Goal: Find specific page/section

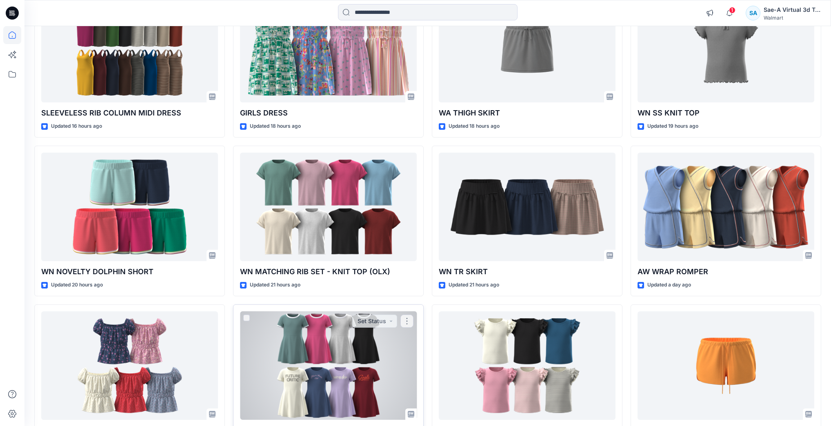
scroll to position [671, 0]
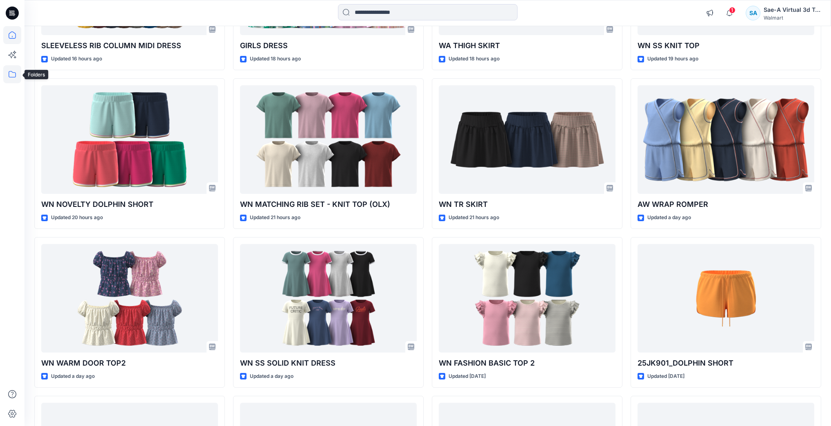
click at [16, 69] on icon at bounding box center [12, 74] width 18 height 18
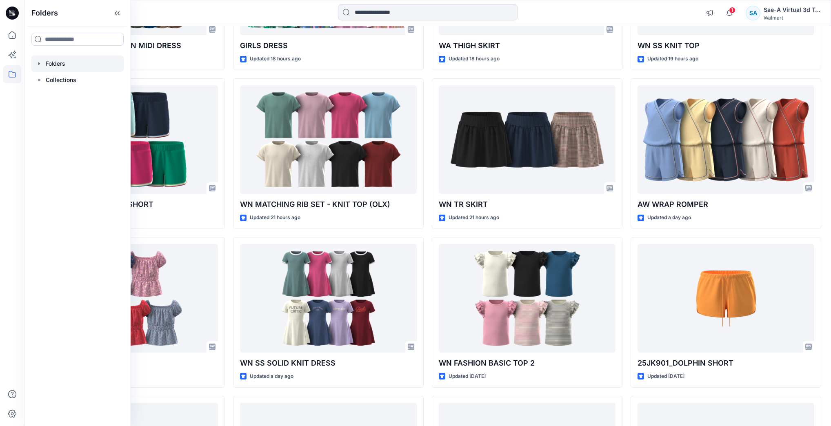
click at [51, 65] on div at bounding box center [77, 64] width 93 height 16
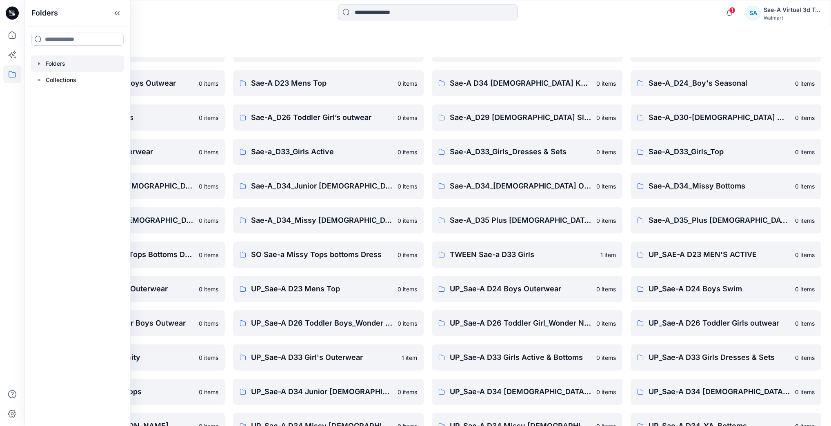
scroll to position [180, 0]
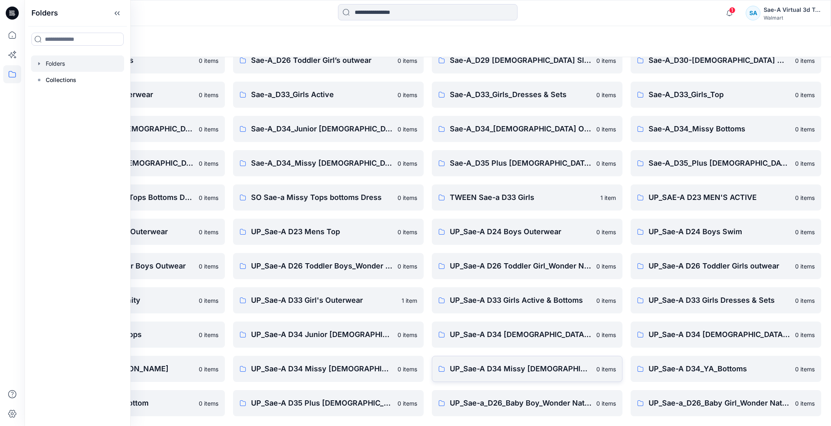
click at [515, 363] on p "UP_Sae-A D34 Missy [DEMOGRAPHIC_DATA] Top Woven" at bounding box center [521, 368] width 142 height 11
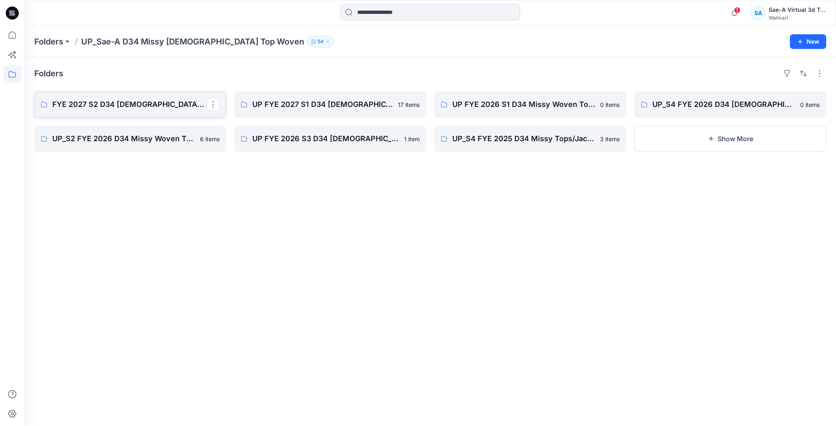
click at [92, 101] on p "FYE 2027 S2 D34 [DEMOGRAPHIC_DATA] Woven Tops - Sae-A" at bounding box center [129, 104] width 154 height 11
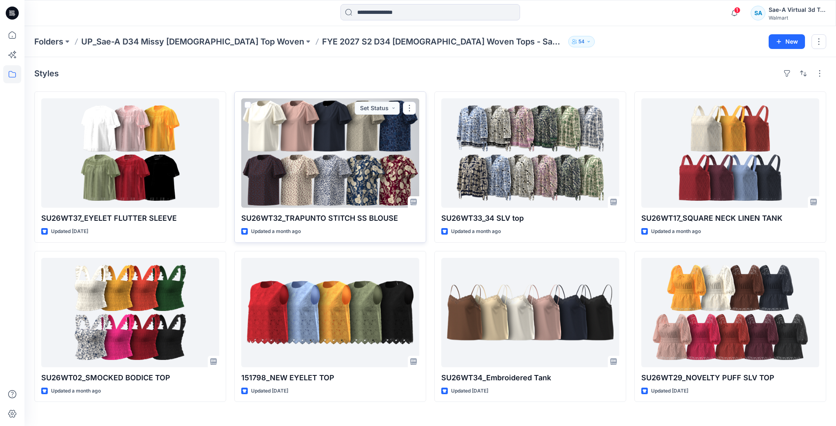
click at [353, 178] on div at bounding box center [330, 152] width 178 height 109
